Goal: Task Accomplishment & Management: Manage account settings

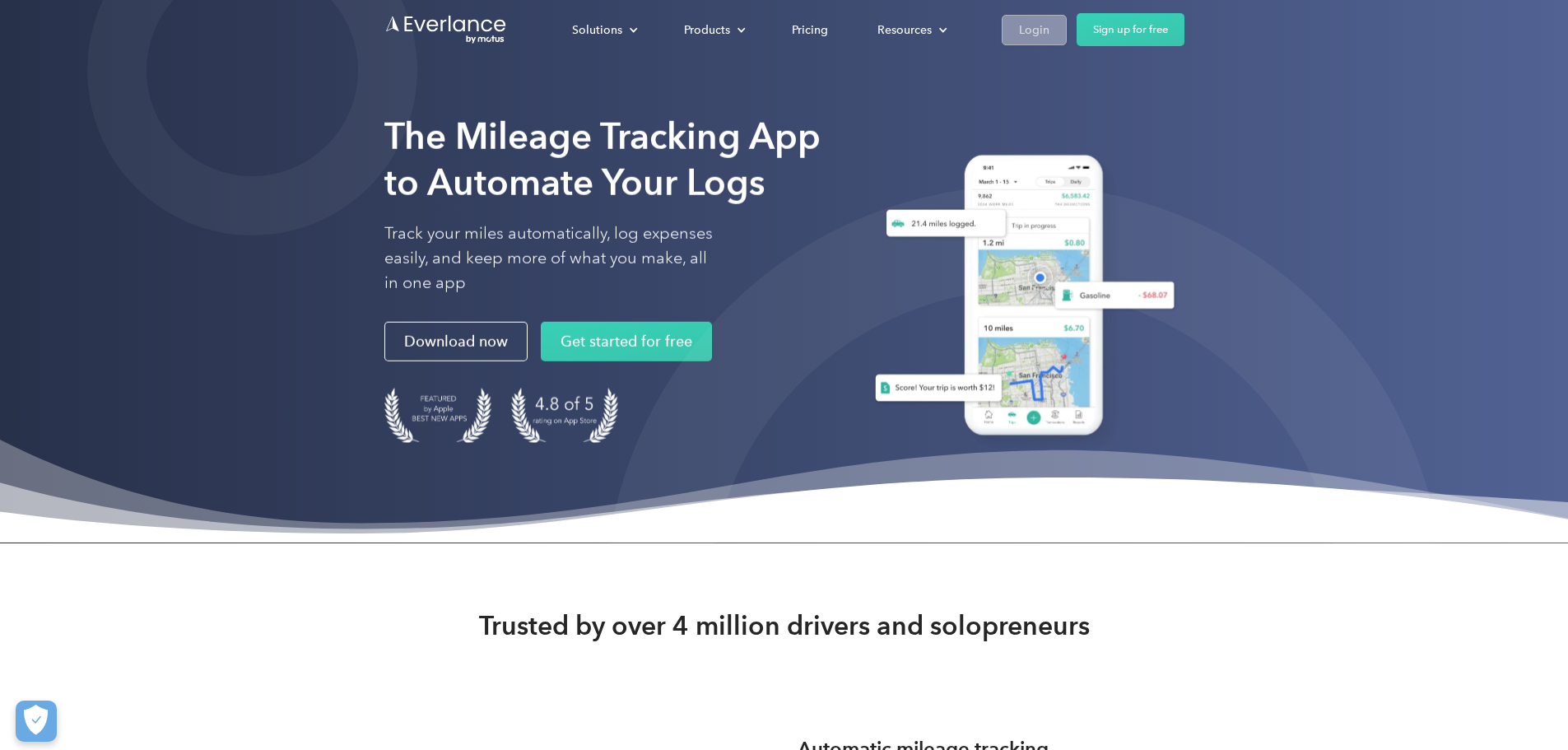
click at [1067, 15] on link "Login" at bounding box center [1035, 30] width 65 height 31
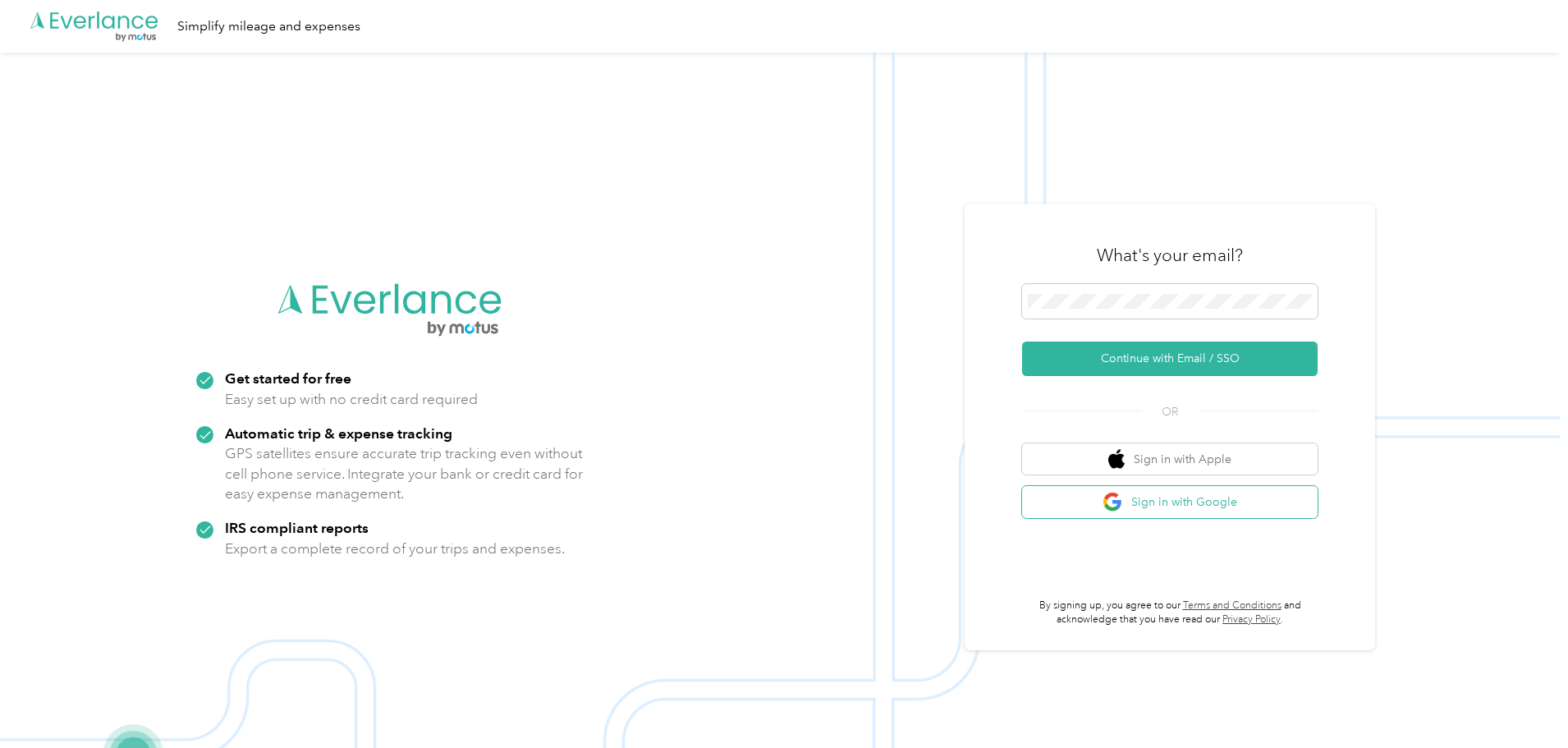
click at [1208, 506] on button "Sign in with Google" at bounding box center [1170, 501] width 295 height 32
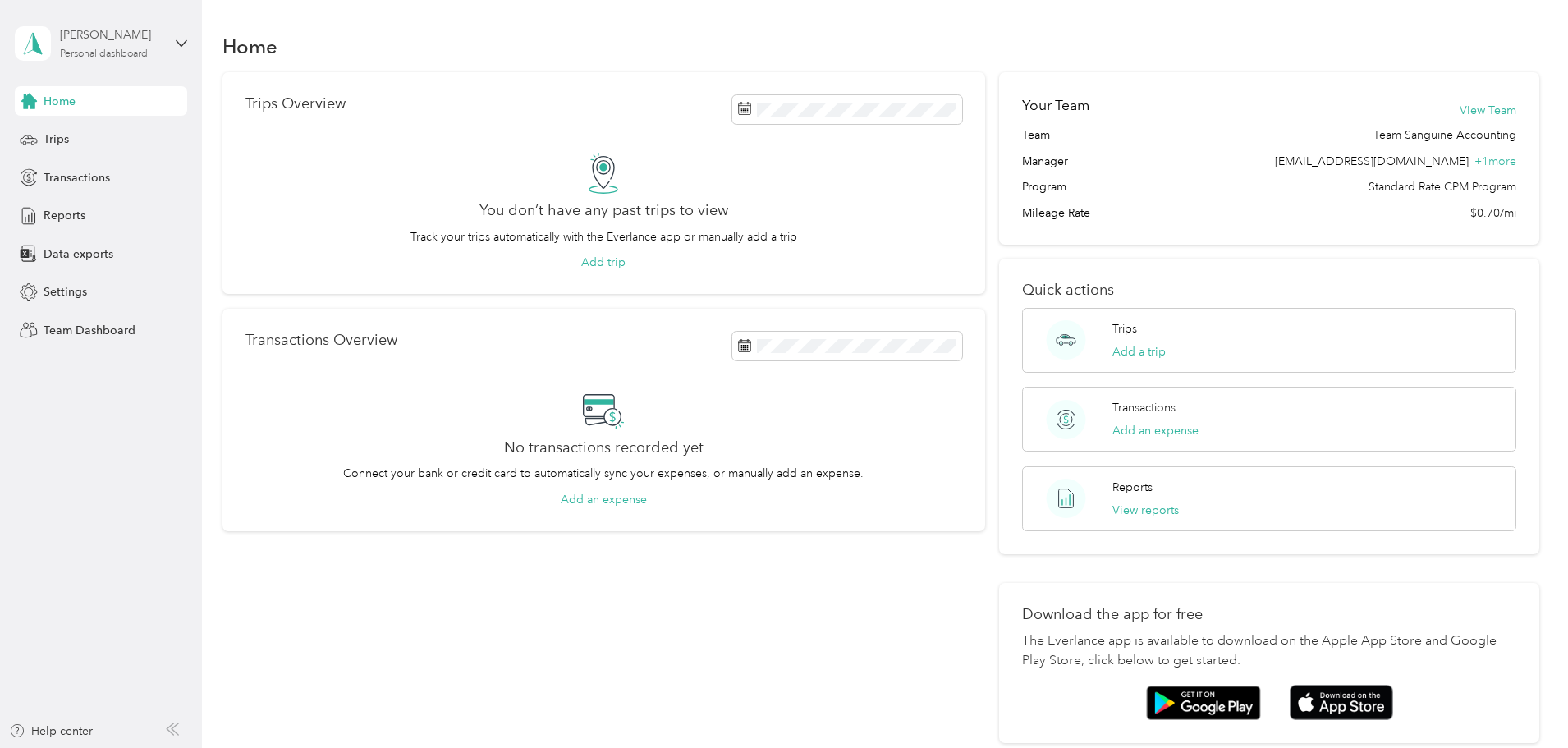
click at [95, 55] on div "Personal dashboard" at bounding box center [104, 54] width 88 height 10
click at [104, 140] on div "Team dashboard" at bounding box center [73, 132] width 88 height 17
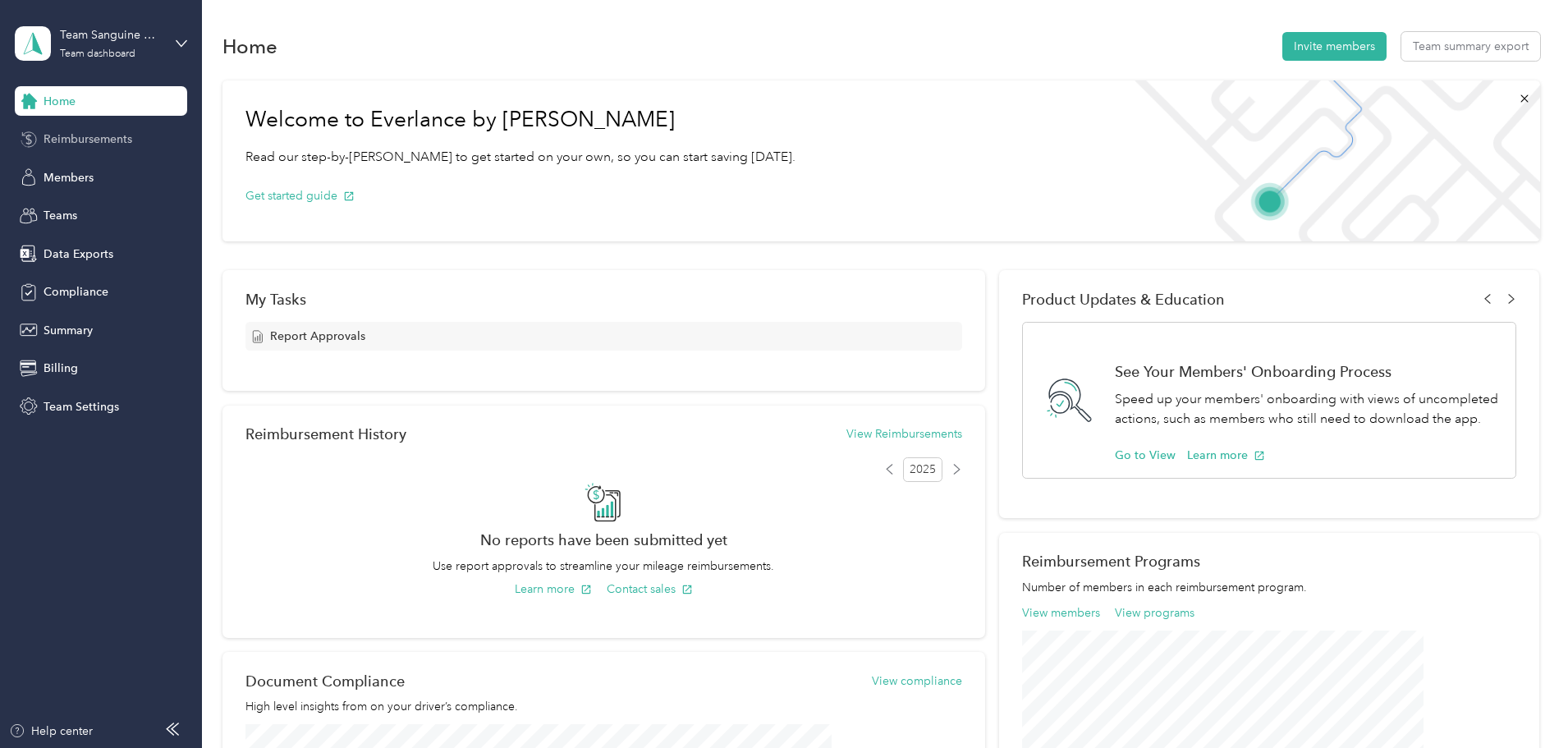
click at [97, 144] on span "Reimbursements" at bounding box center [88, 139] width 89 height 17
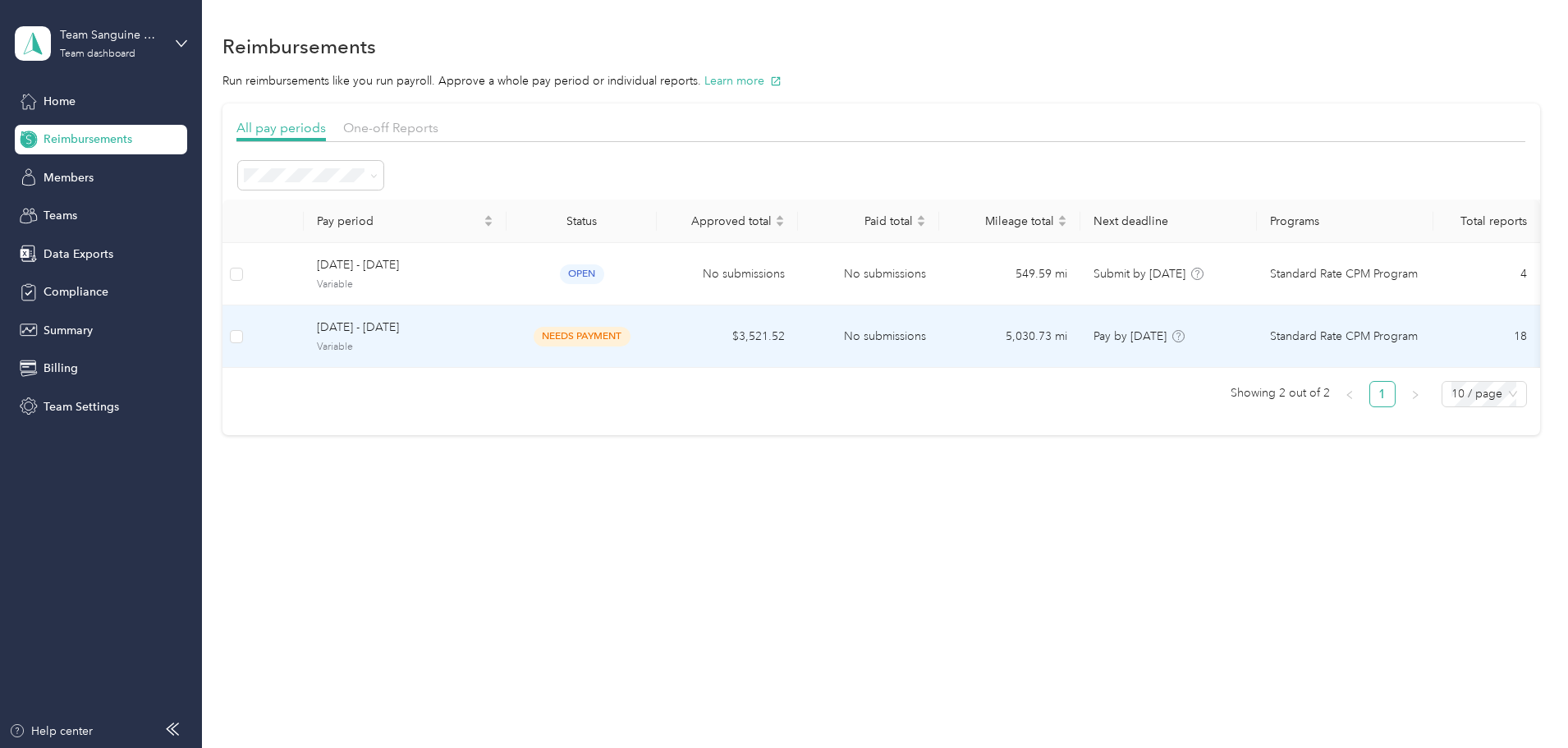
click at [798, 346] on td "$3,521.52" at bounding box center [727, 336] width 141 height 63
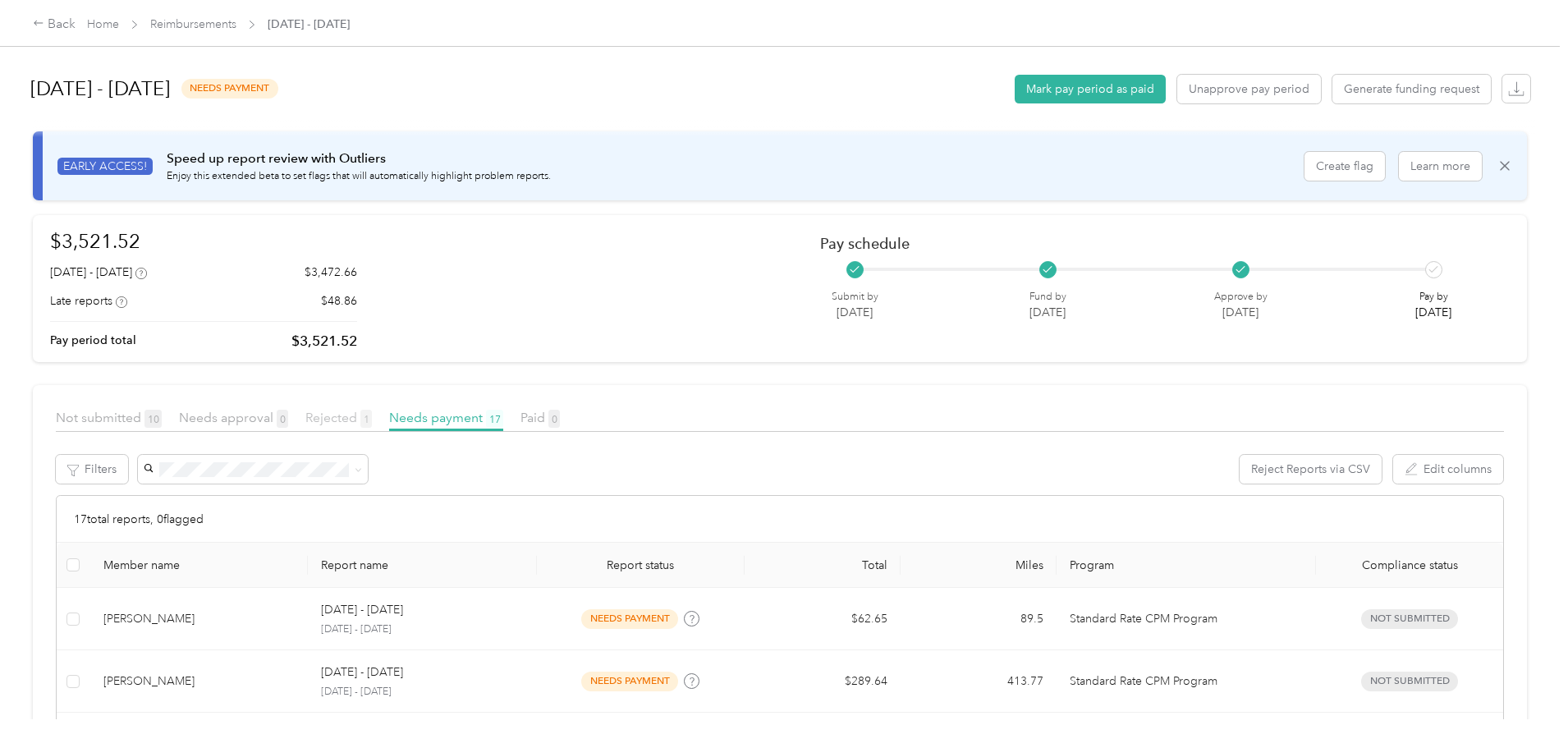
click at [372, 418] on span "Rejected 1" at bounding box center [338, 417] width 67 height 16
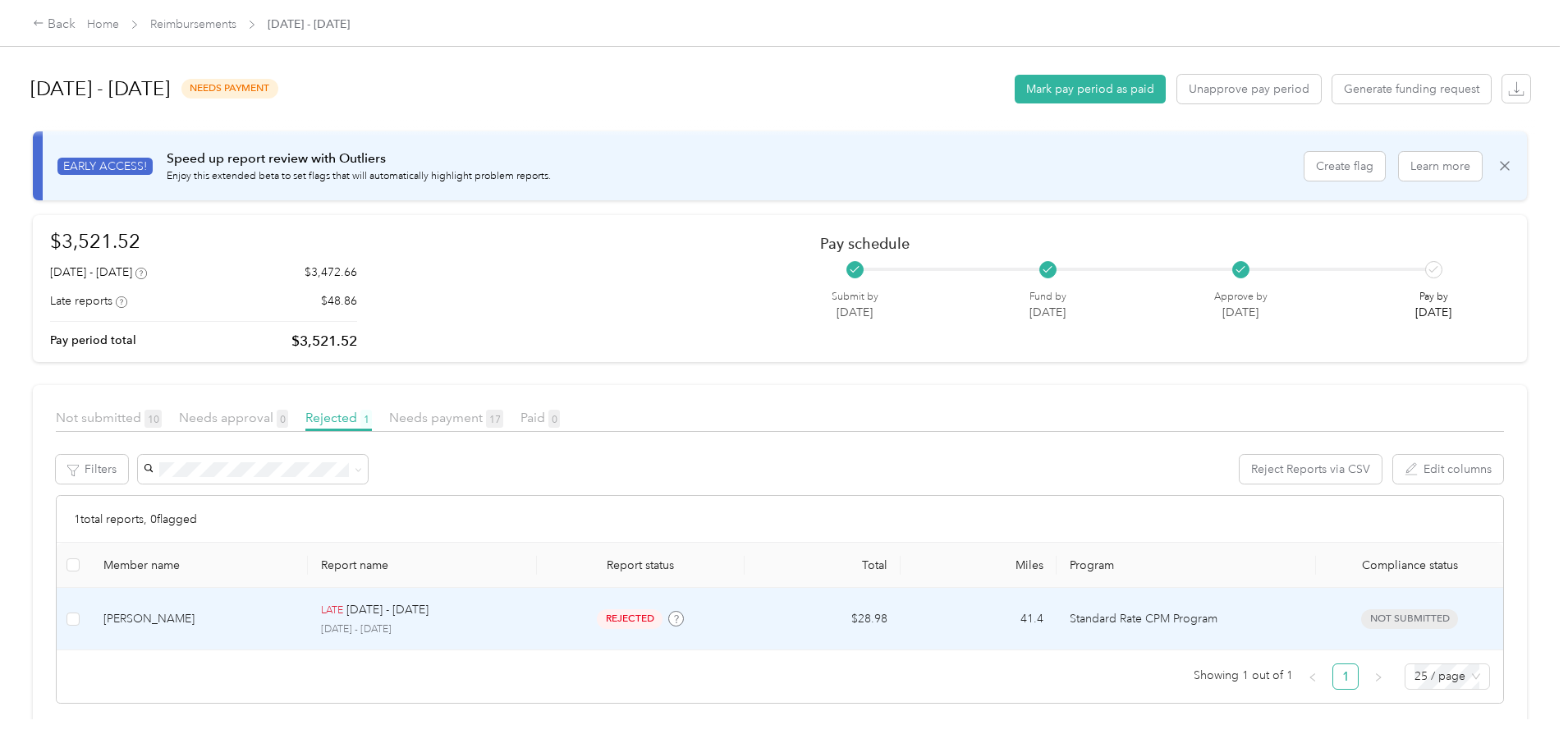
click at [662, 619] on span "rejected" at bounding box center [630, 619] width 66 height 19
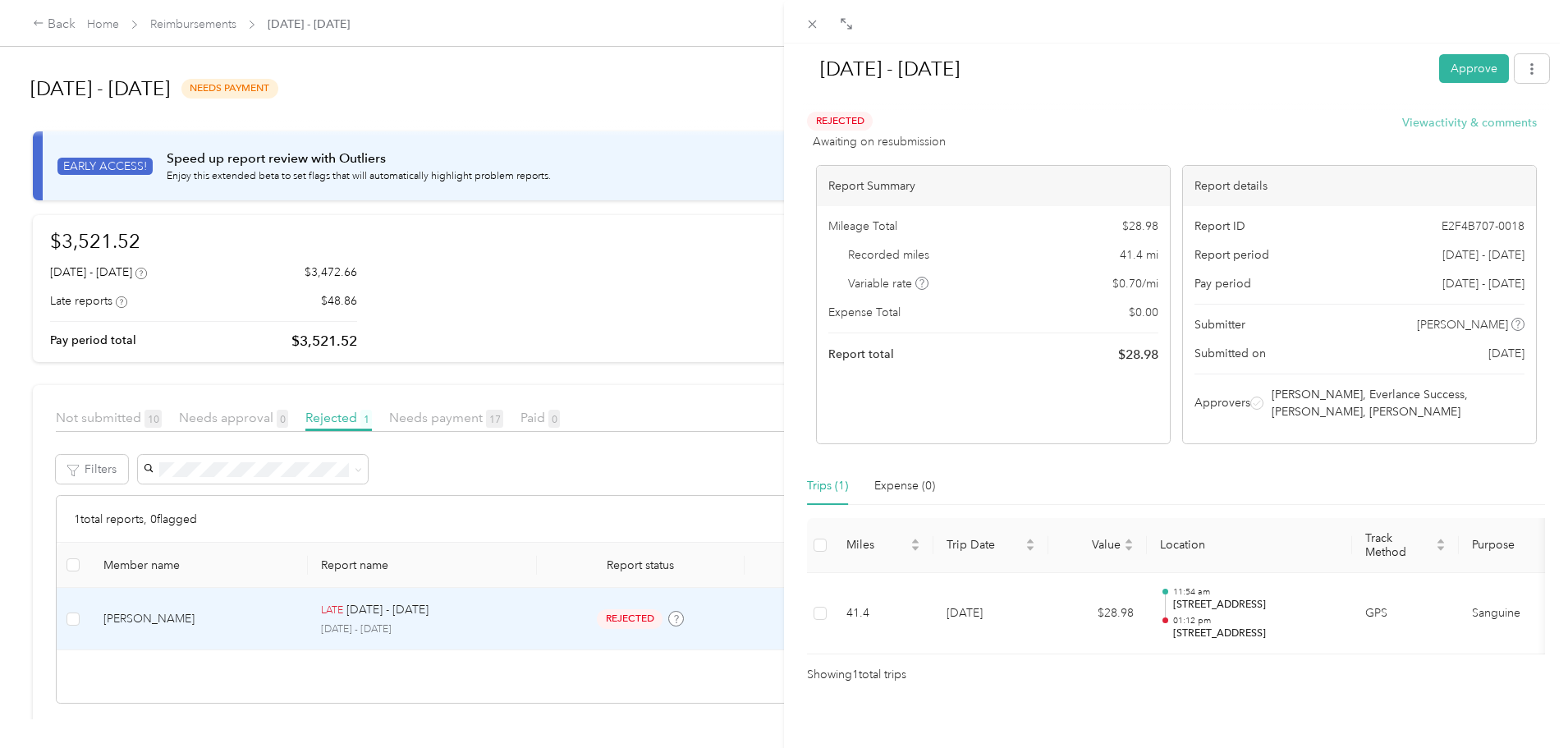
click at [1489, 118] on button "View activity & comments" at bounding box center [1469, 122] width 134 height 17
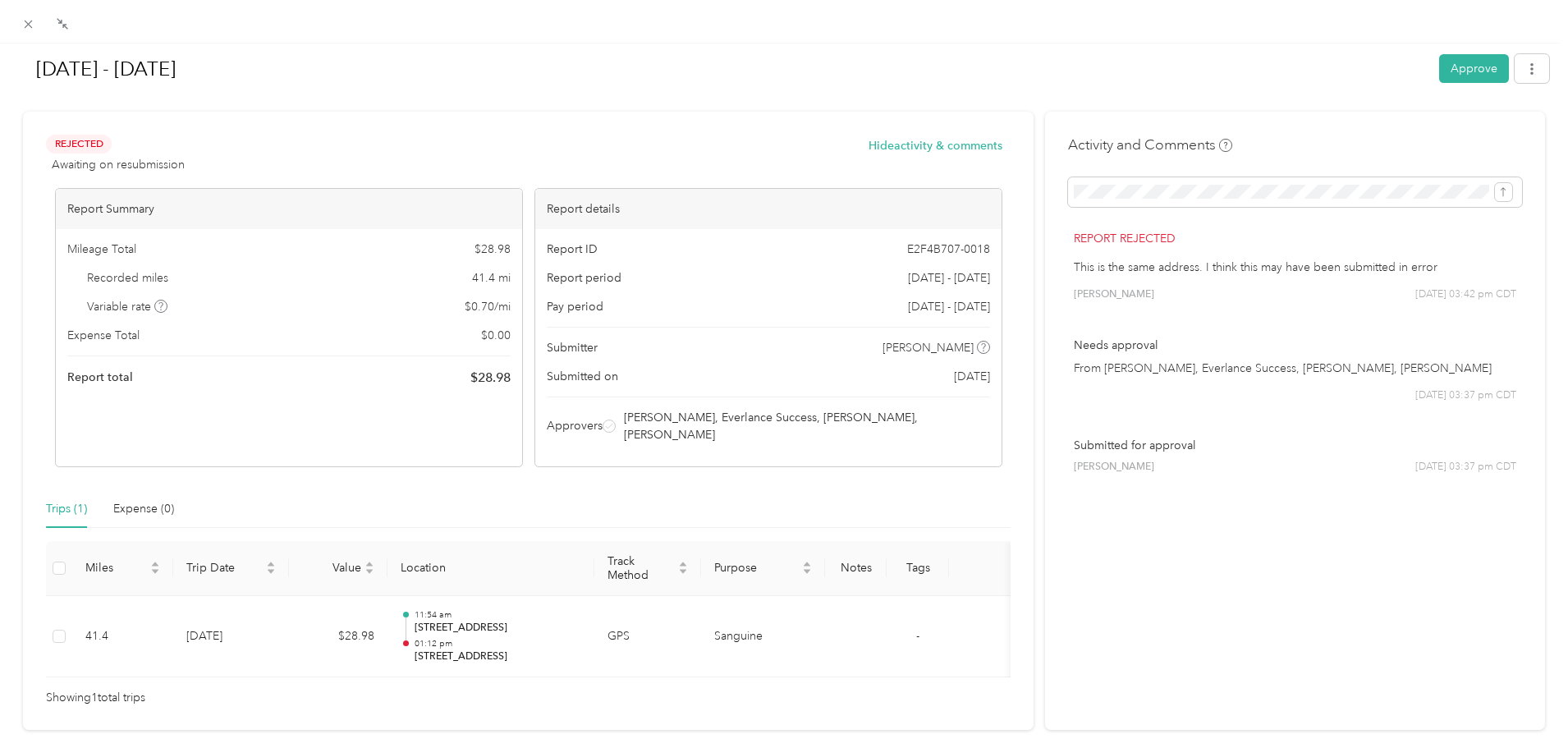
drag, startPoint x: 1158, startPoint y: 289, endPoint x: 1064, endPoint y: 266, distance: 96.8
click at [1068, 266] on div "Report rejected This is the same address. I think this may have been submitted …" at bounding box center [1295, 266] width 454 height 95
click at [1194, 290] on div "[PERSON_NAME] [DATE] 03:42 pm CDT" at bounding box center [1295, 294] width 443 height 15
click at [20, 27] on span at bounding box center [29, 24] width 23 height 23
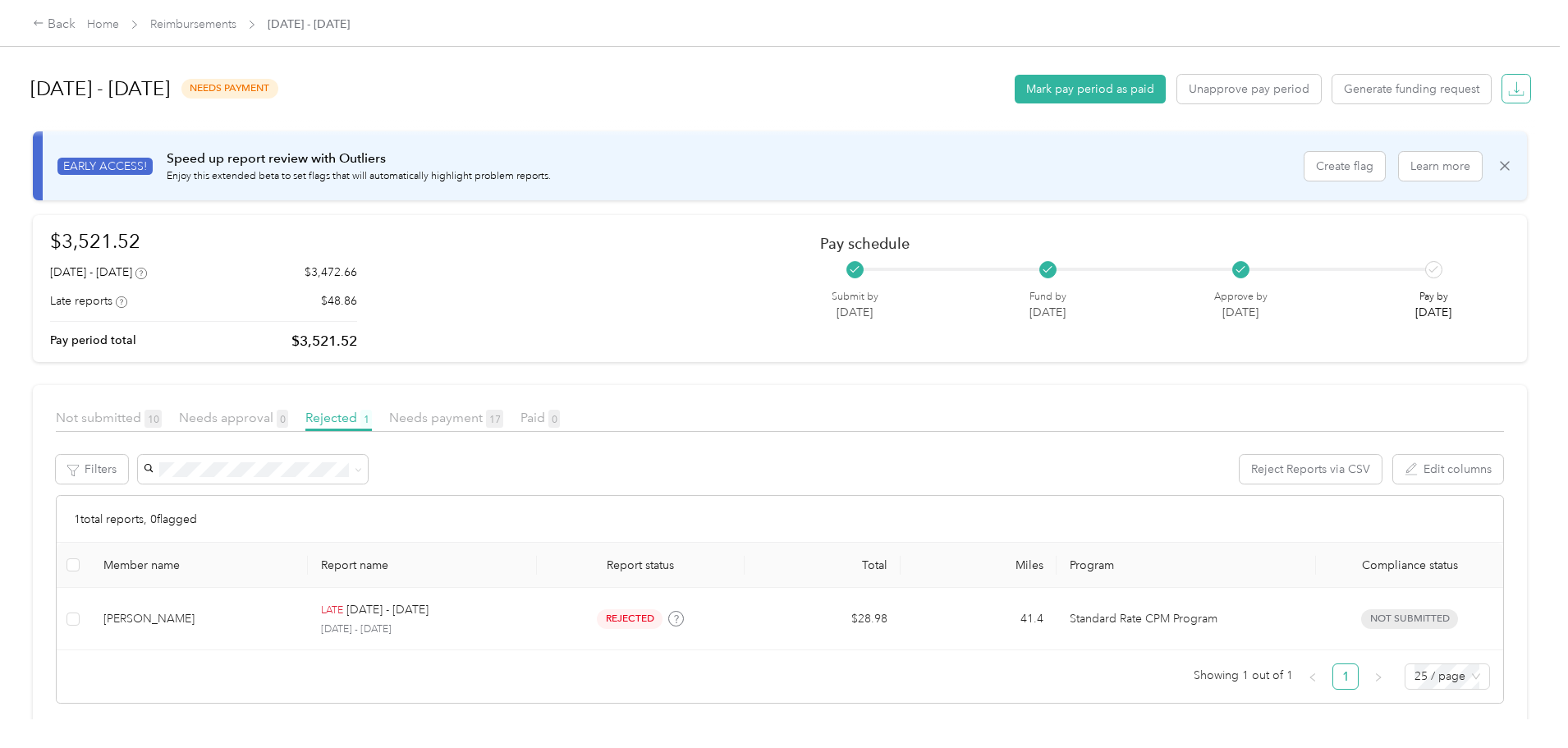
click at [1509, 83] on icon "button" at bounding box center [1517, 89] width 16 height 16
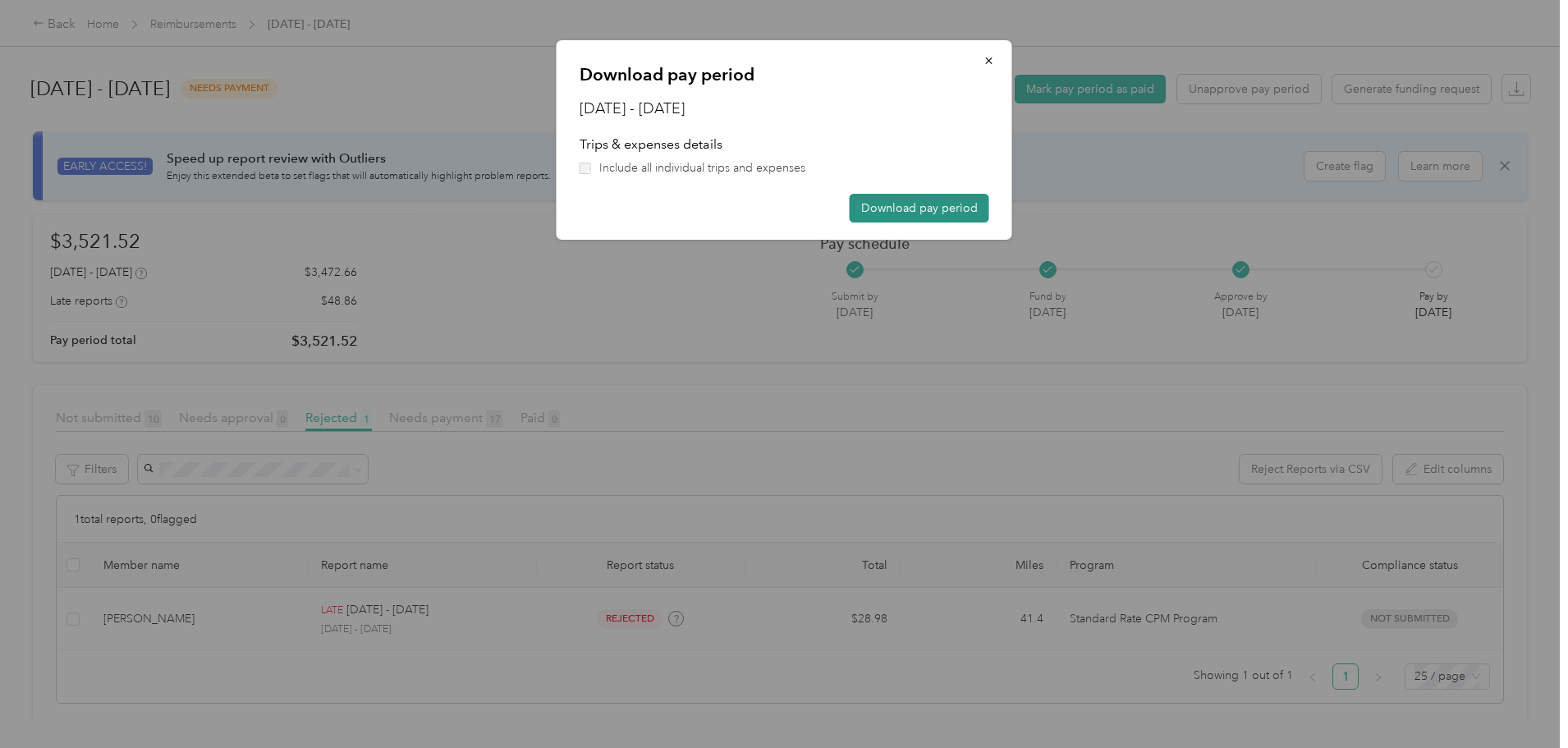
click at [968, 203] on button "Download pay period" at bounding box center [919, 208] width 139 height 29
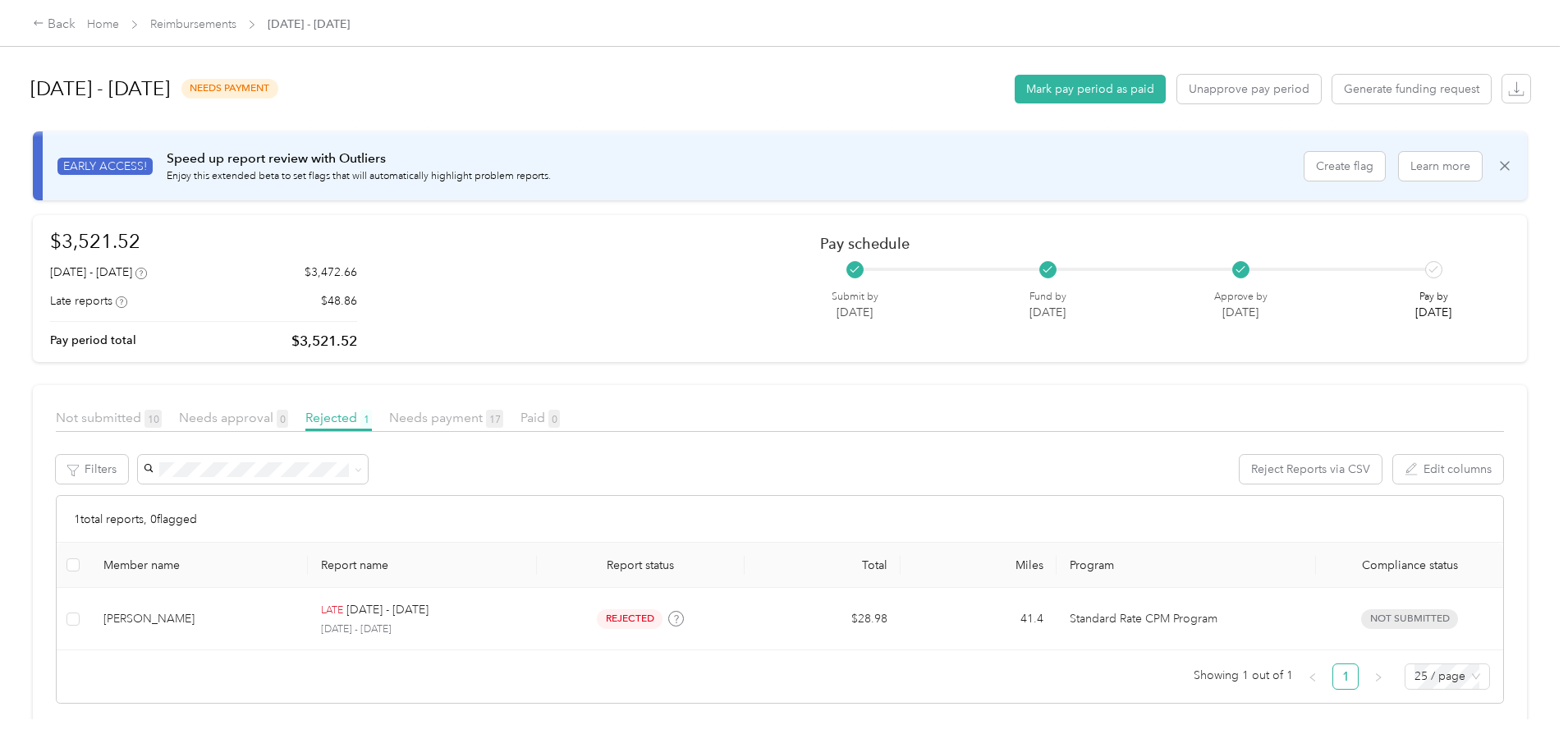
click at [503, 408] on div "Needs payment 17" at bounding box center [446, 418] width 114 height 21
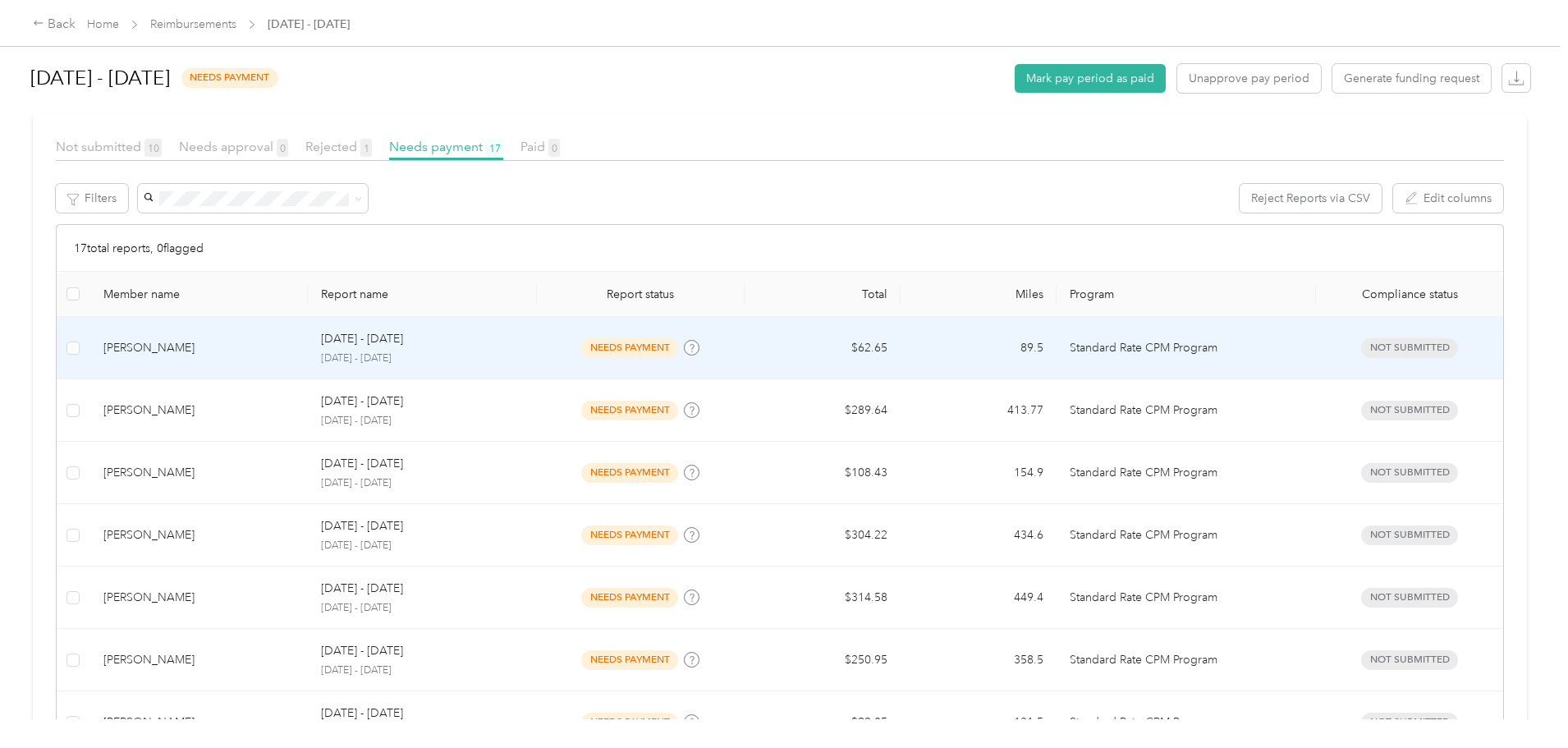
scroll to position [328, 0]
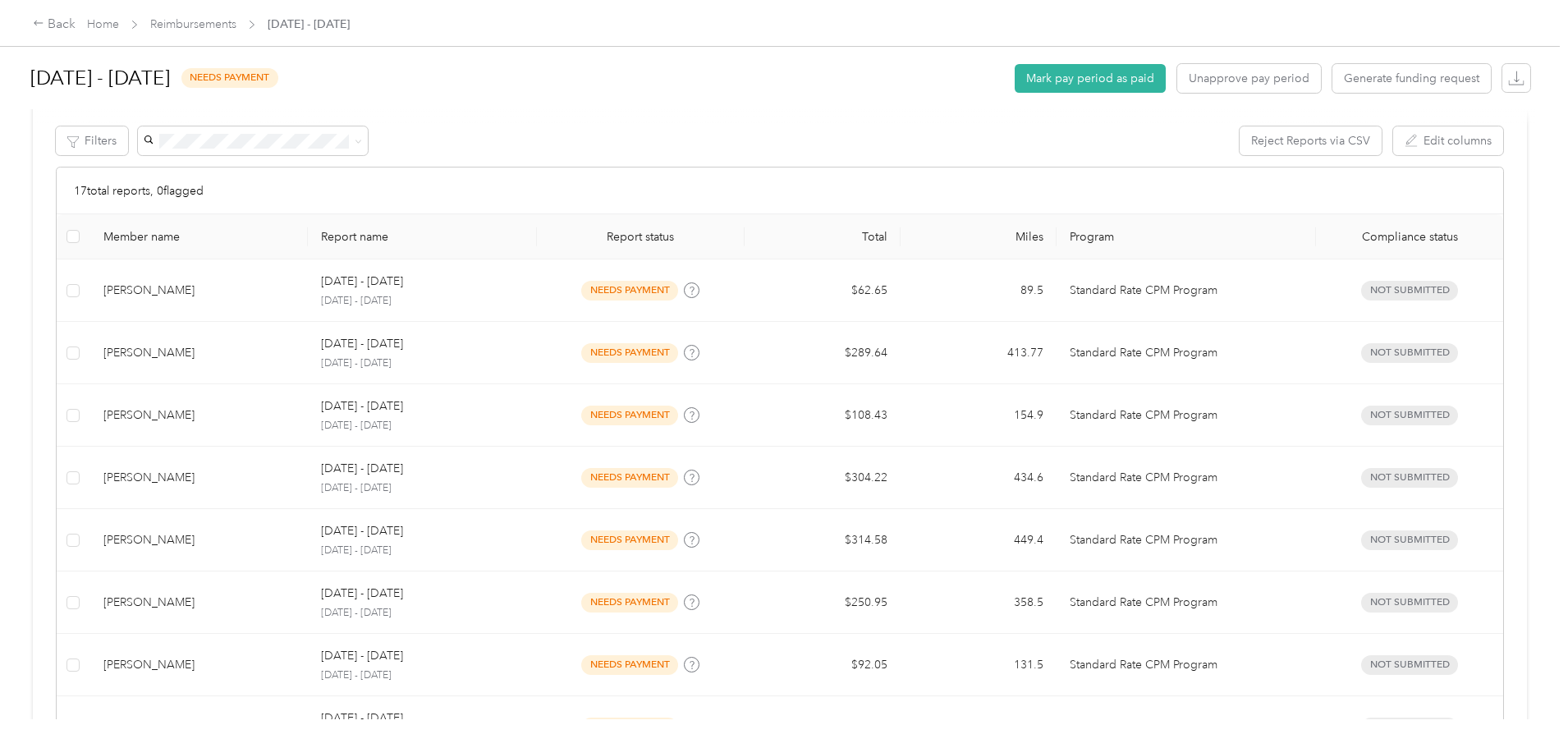
click at [283, 240] on div "Member name" at bounding box center [199, 237] width 192 height 14
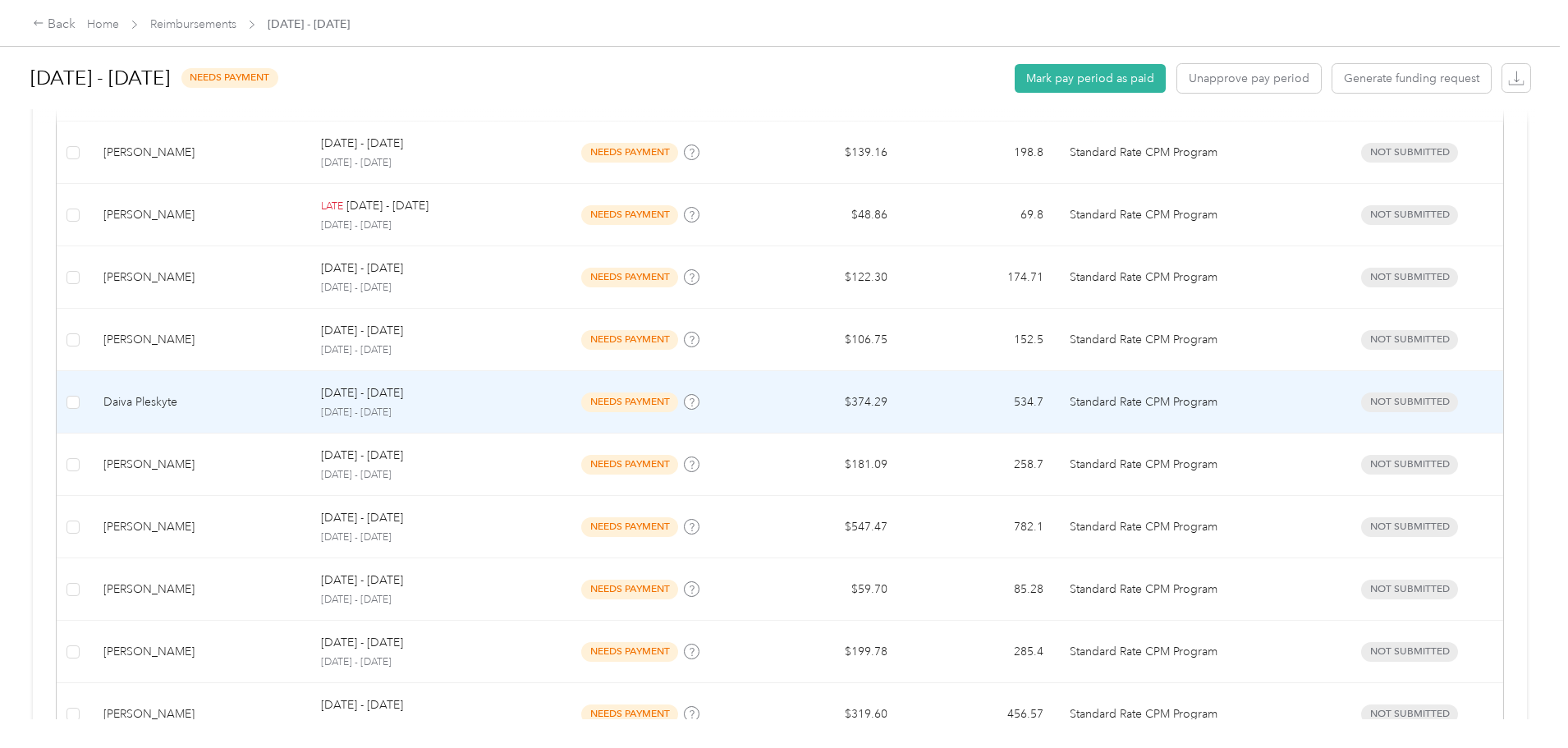
scroll to position [986, 0]
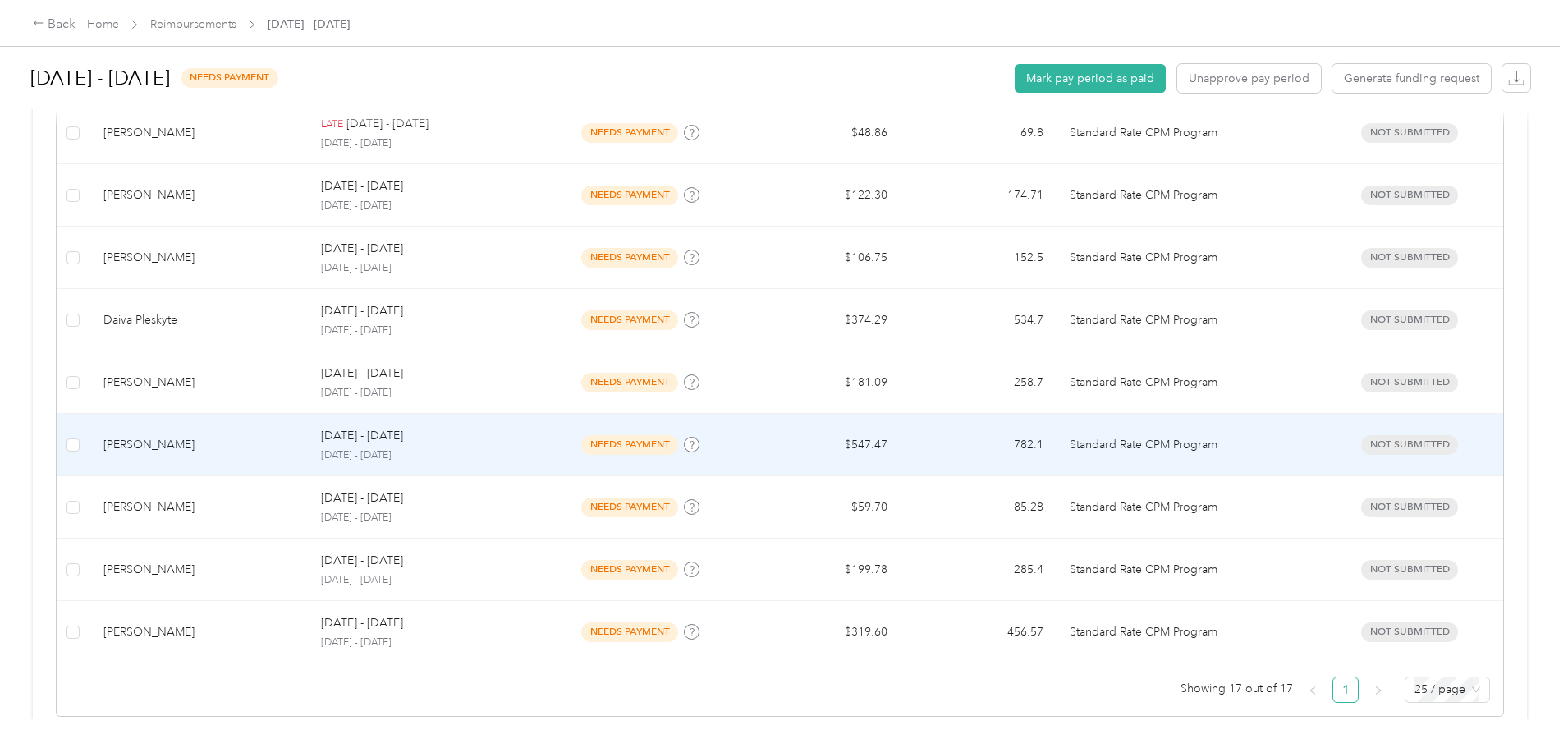
click at [295, 444] on div "[PERSON_NAME]" at bounding box center [199, 445] width 192 height 18
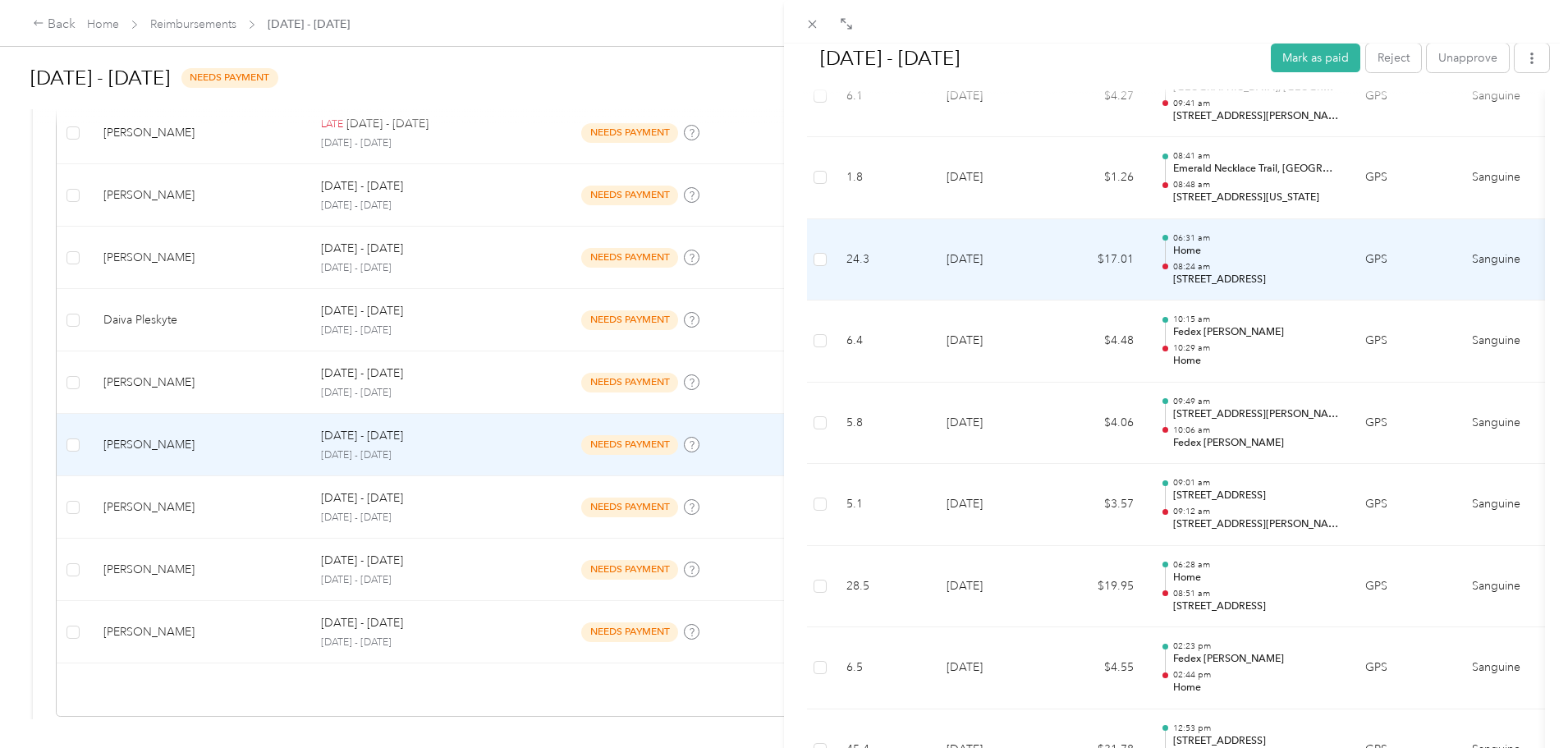
scroll to position [1478, 0]
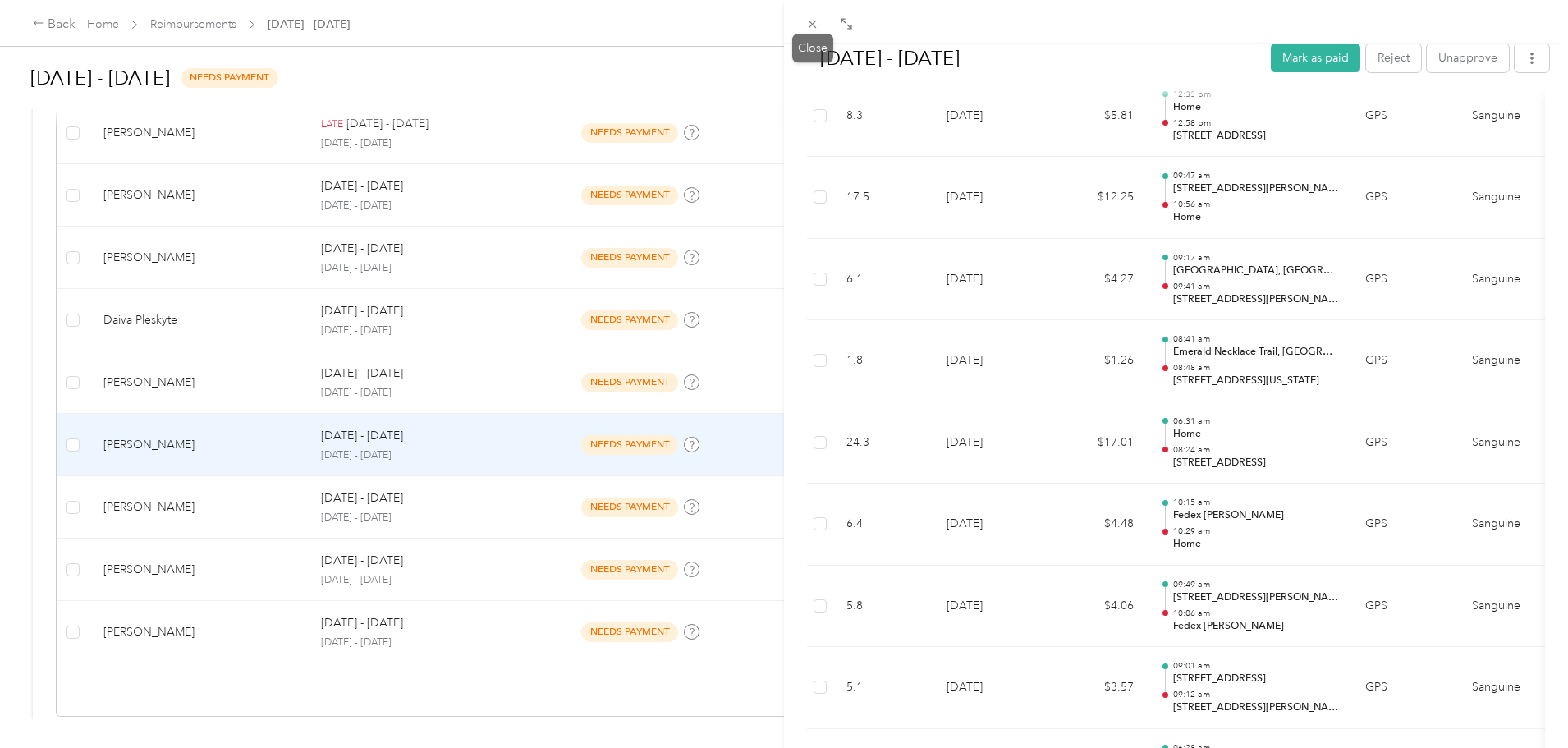
drag, startPoint x: 817, startPoint y: 27, endPoint x: 858, endPoint y: 85, distance: 71.0
click at [817, 26] on icon at bounding box center [812, 24] width 14 height 14
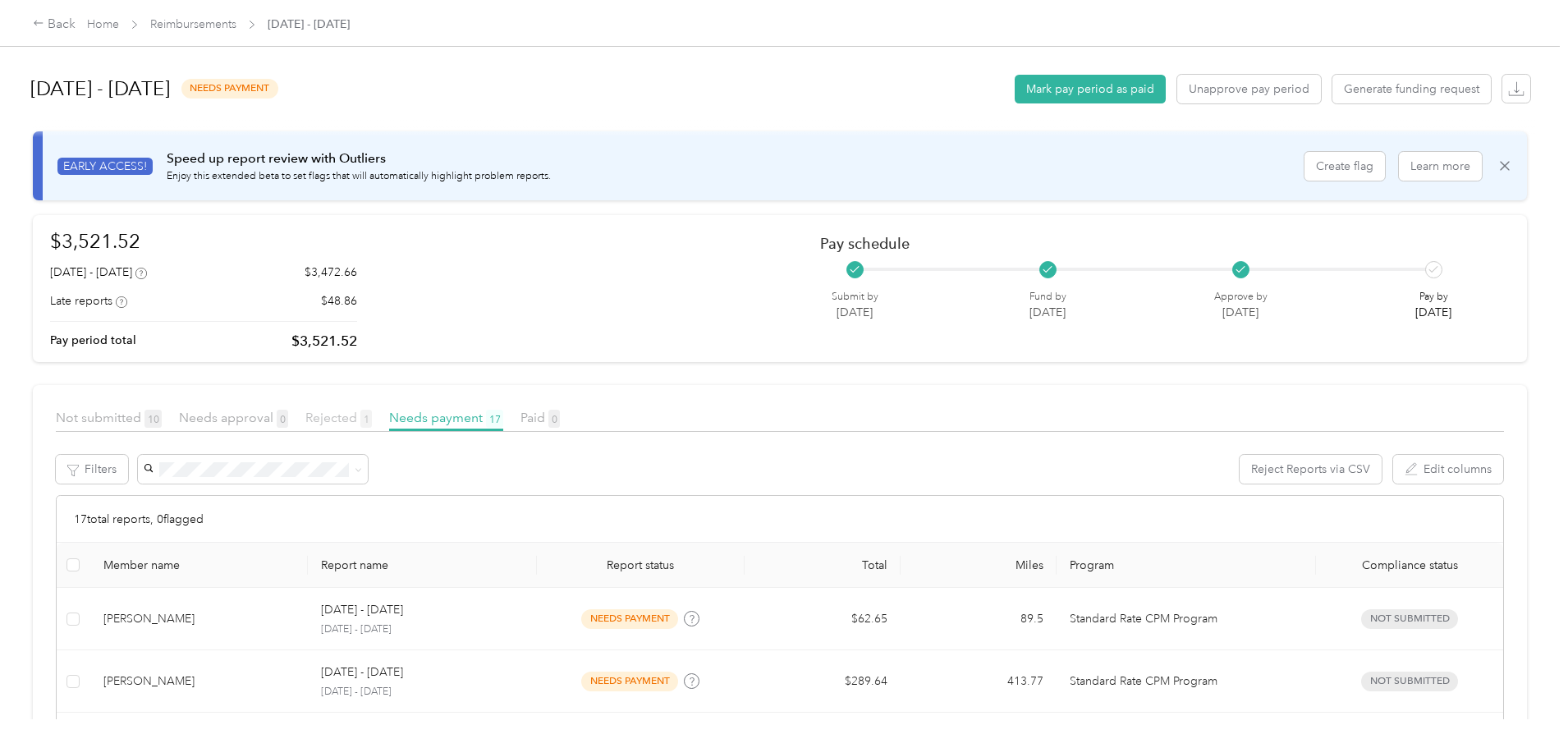
click at [372, 416] on span "Rejected 1" at bounding box center [338, 417] width 67 height 16
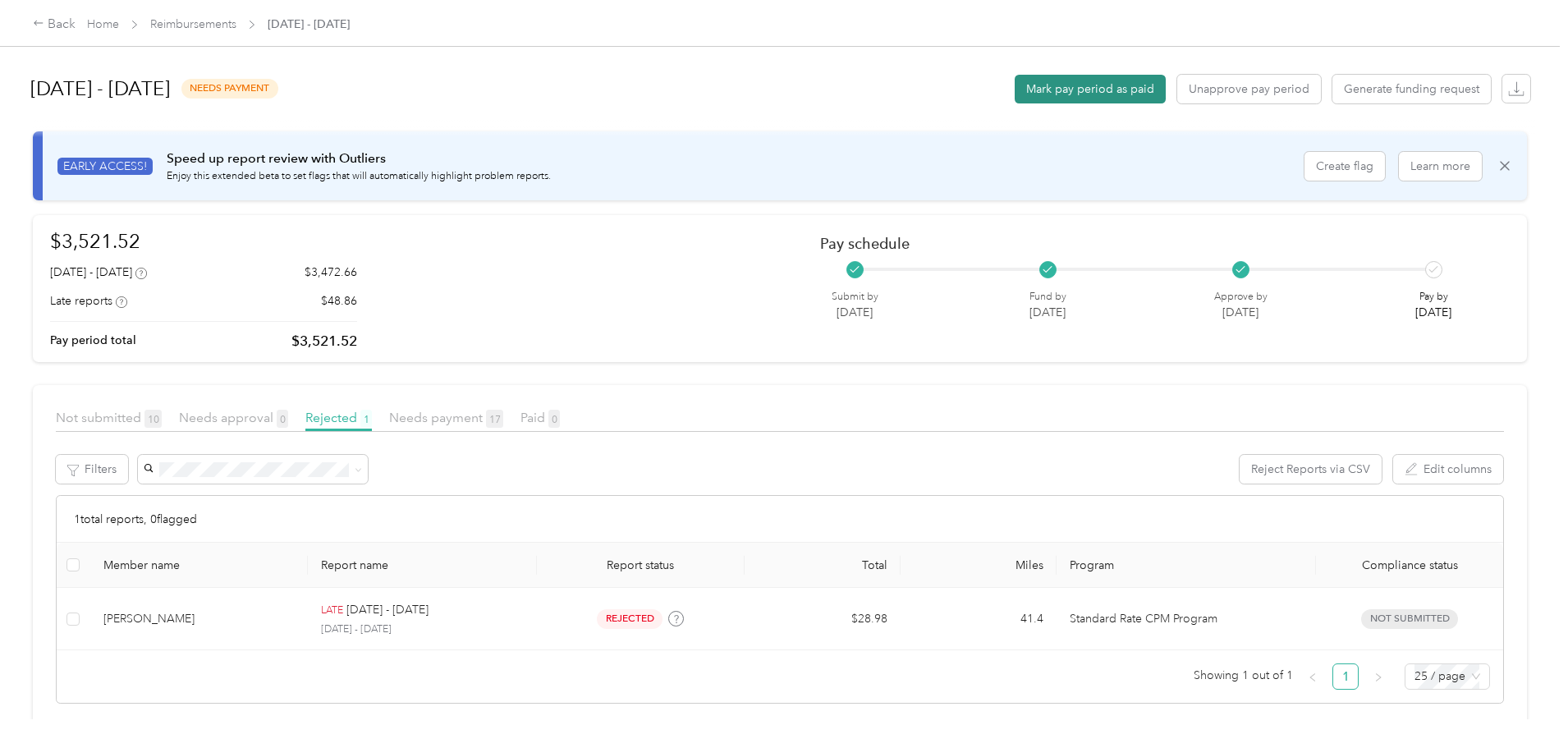
click at [1015, 82] on button "Mark pay period as paid" at bounding box center [1090, 89] width 151 height 29
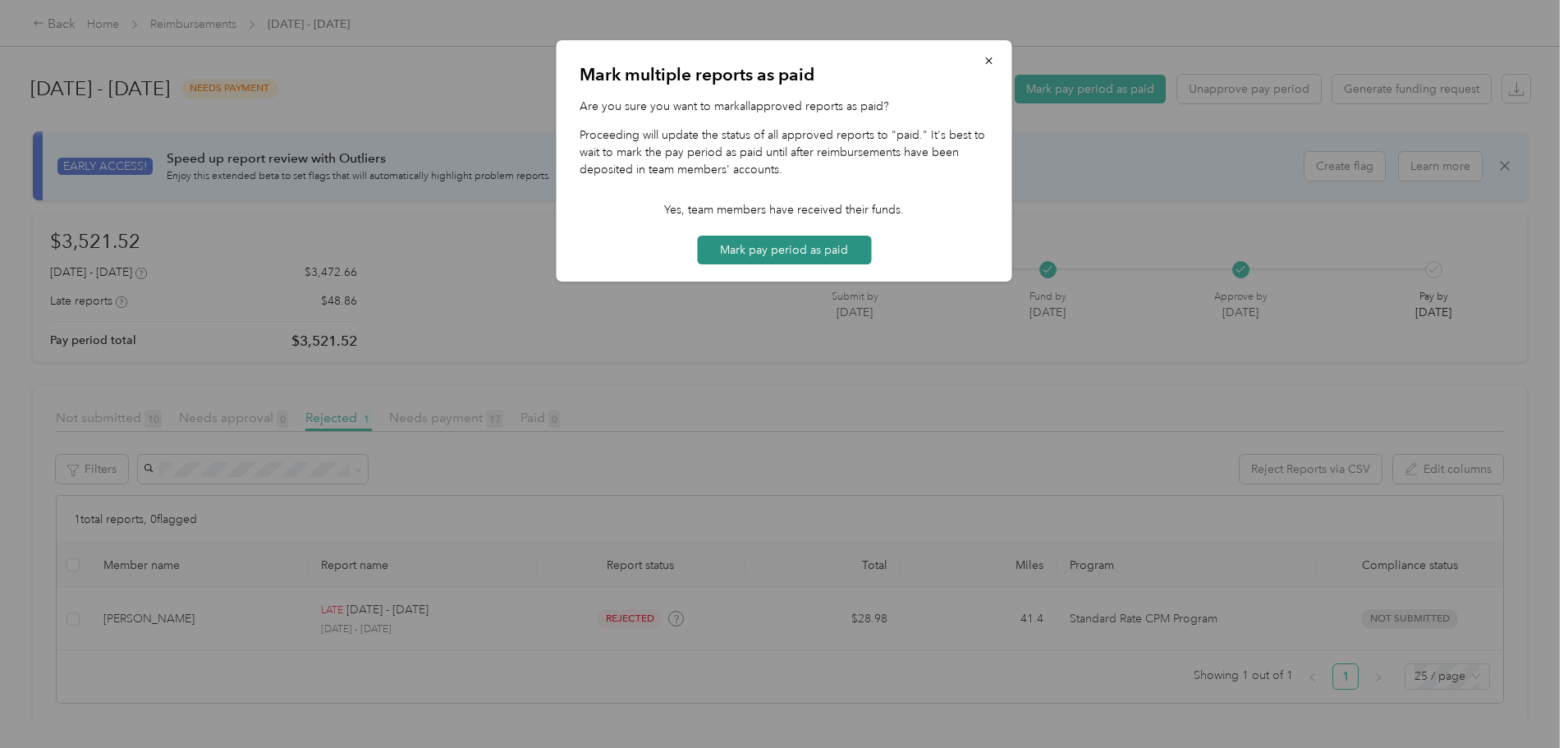
click at [779, 245] on button "Mark pay period as paid" at bounding box center [784, 250] width 174 height 29
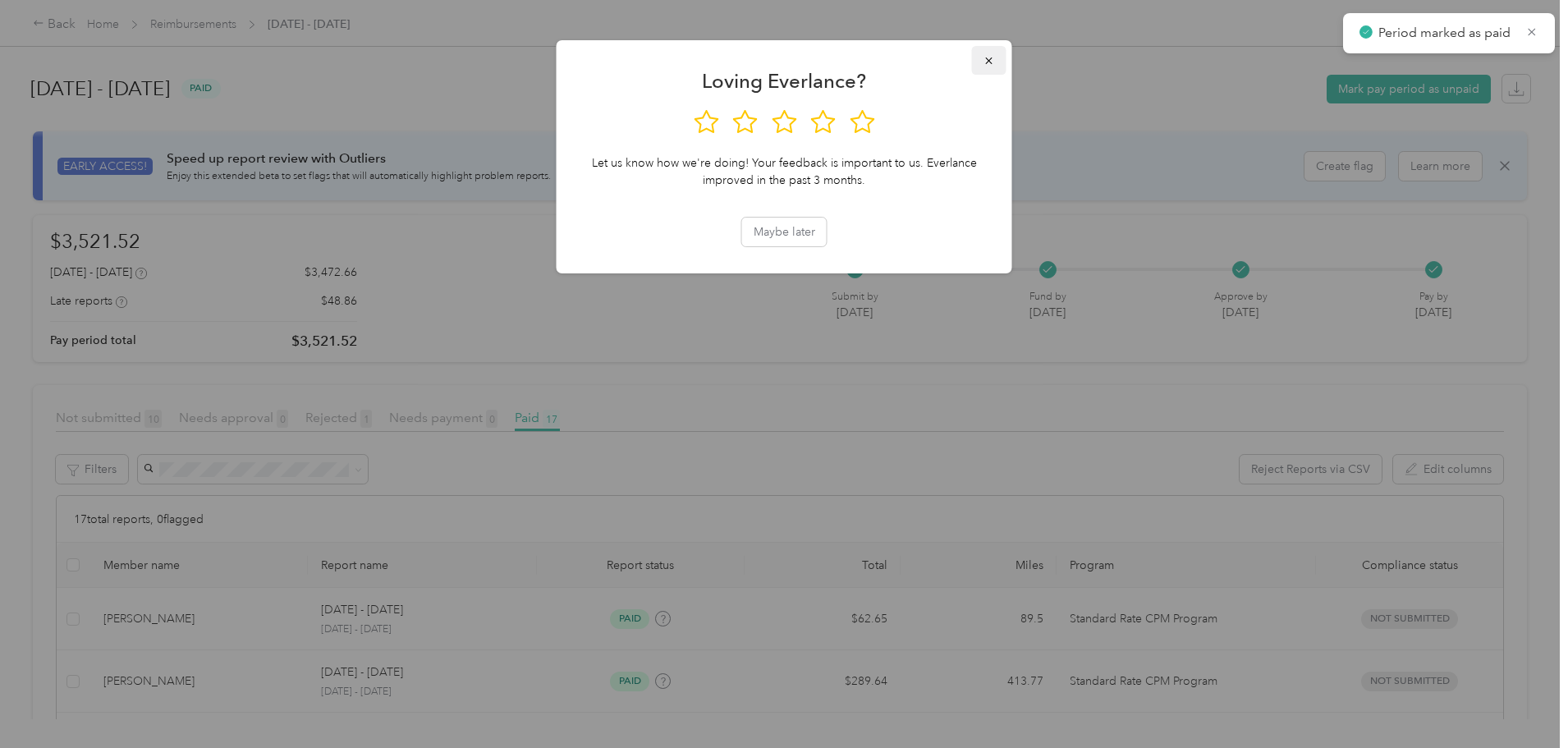
click at [989, 60] on icon "button" at bounding box center [989, 61] width 7 height 7
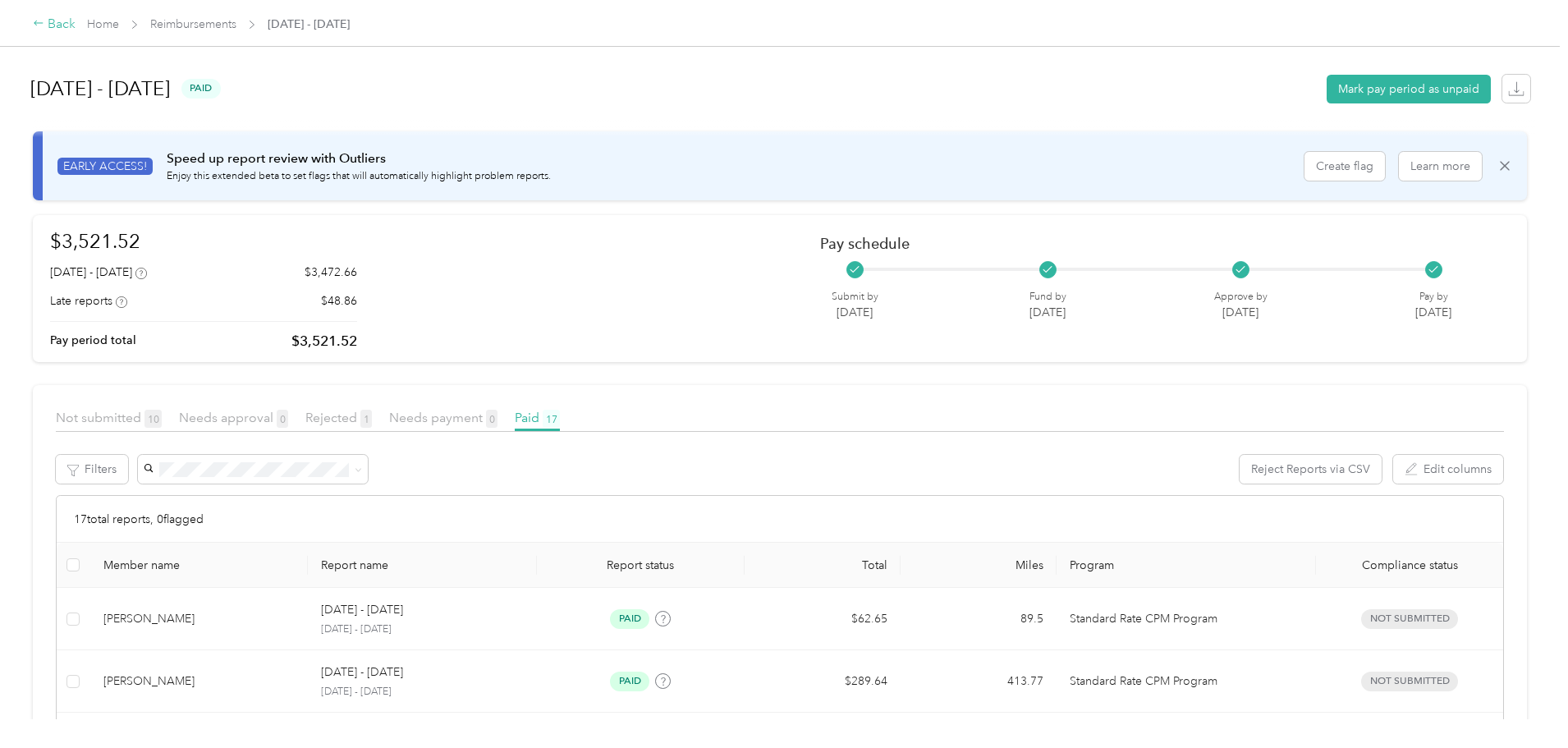
click at [76, 29] on div "Back" at bounding box center [54, 25] width 43 height 20
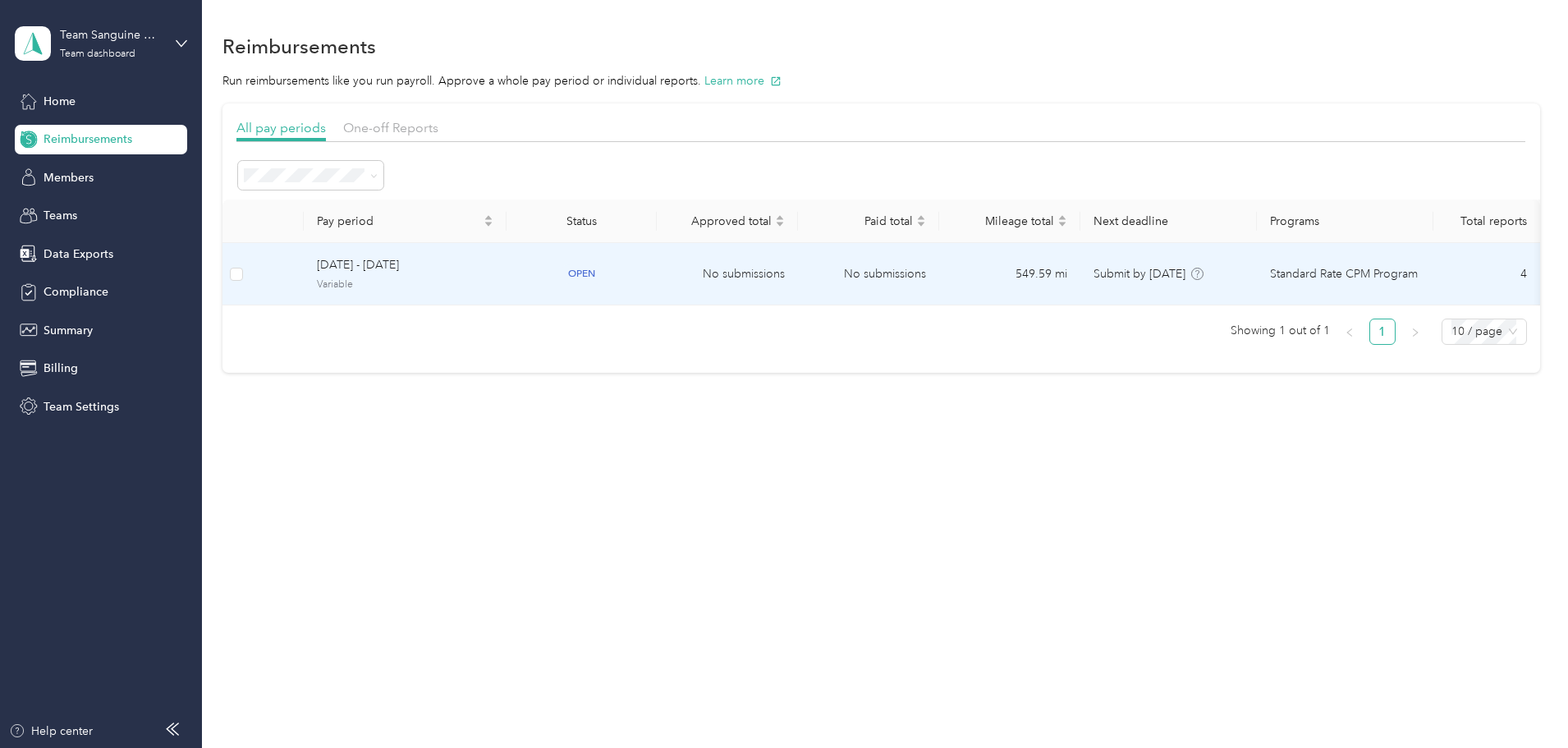
click at [643, 274] on div "open" at bounding box center [582, 274] width 124 height 19
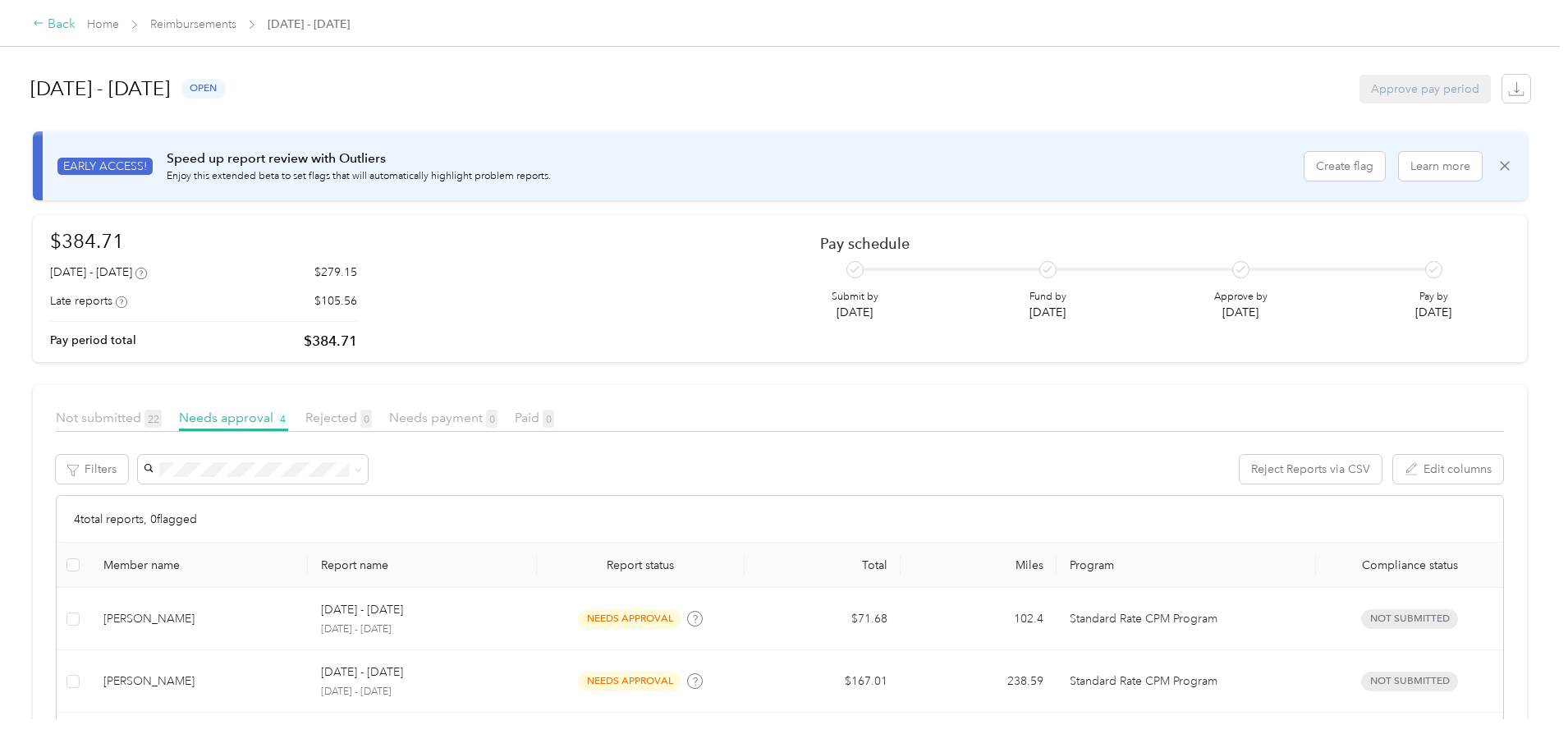
click at [76, 31] on div "Back" at bounding box center [54, 25] width 43 height 20
